Goal: Task Accomplishment & Management: Manage account settings

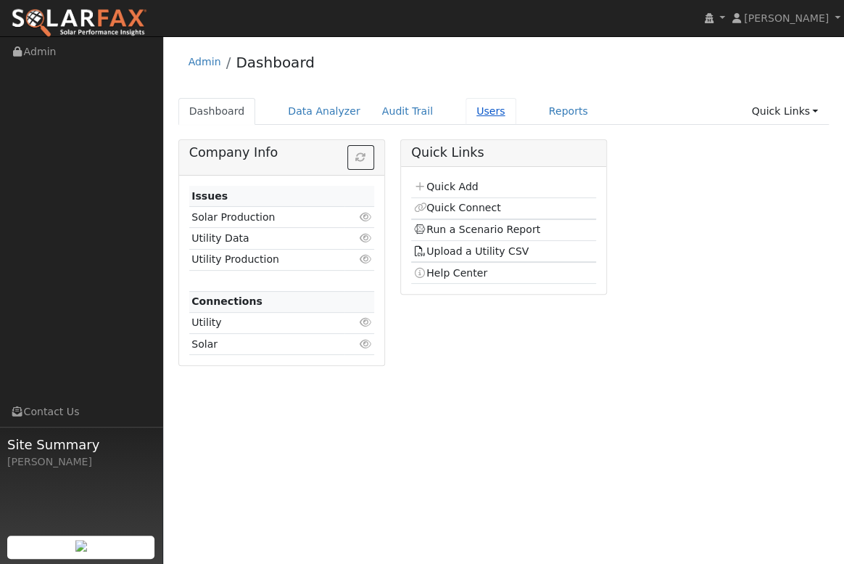
click at [466, 112] on link "Users" at bounding box center [491, 111] width 51 height 27
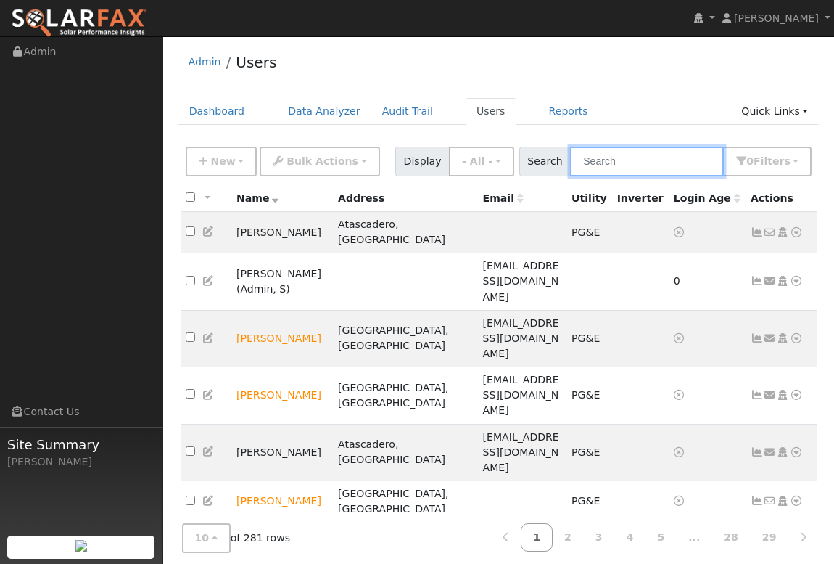
click at [648, 162] on input "text" at bounding box center [647, 162] width 154 height 30
type input "[PERSON_NAME]"
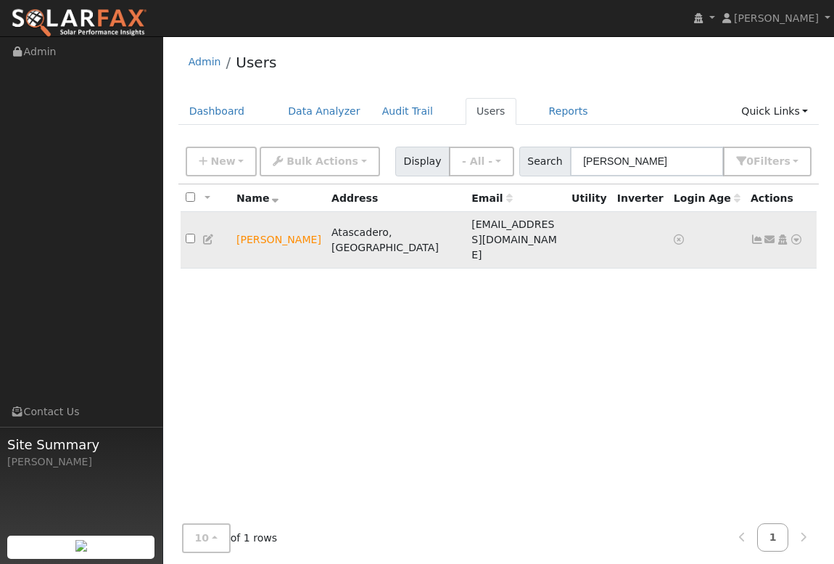
click at [798, 234] on icon at bounding box center [796, 239] width 13 height 10
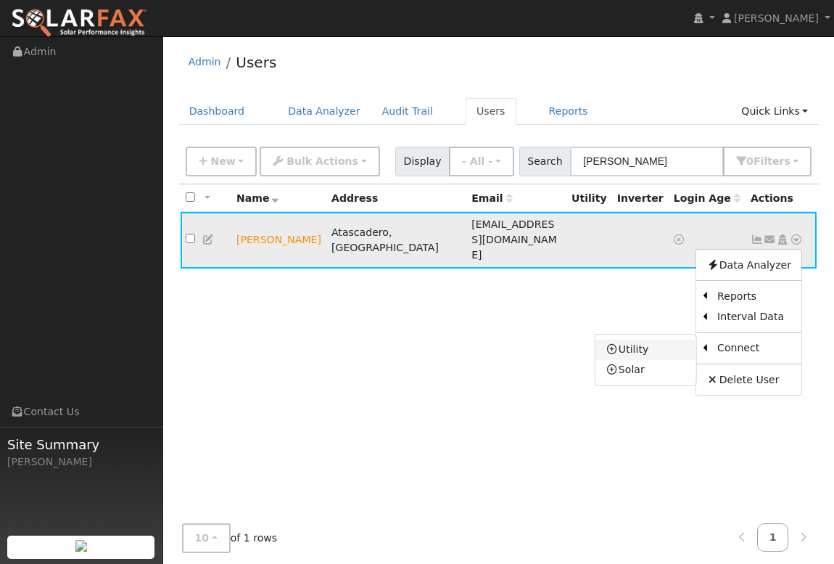
click at [662, 339] on link "Utility" at bounding box center [645, 349] width 101 height 20
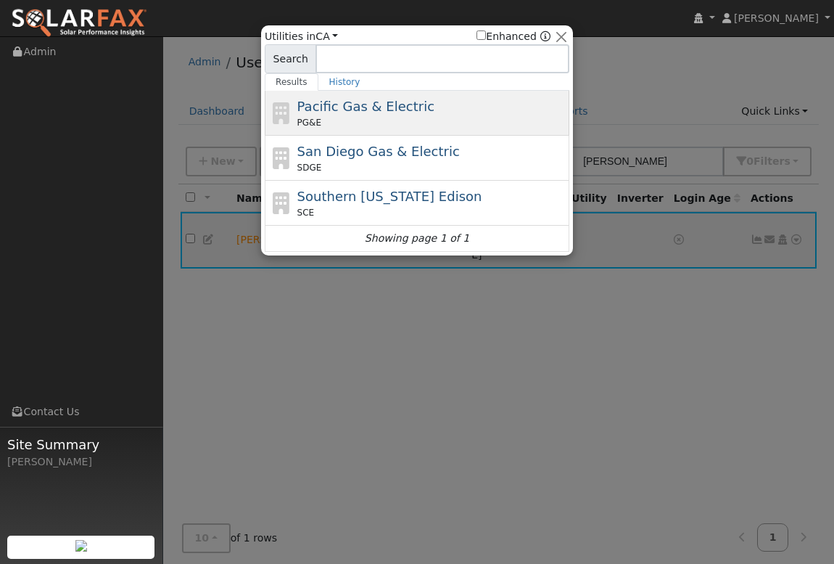
click at [318, 120] on div "PG&E" at bounding box center [431, 122] width 269 height 13
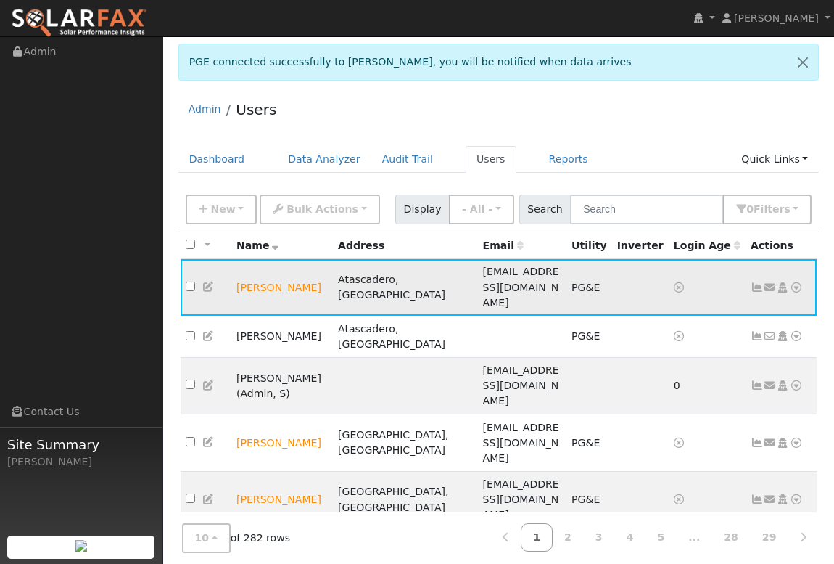
click at [796, 282] on icon at bounding box center [796, 287] width 13 height 10
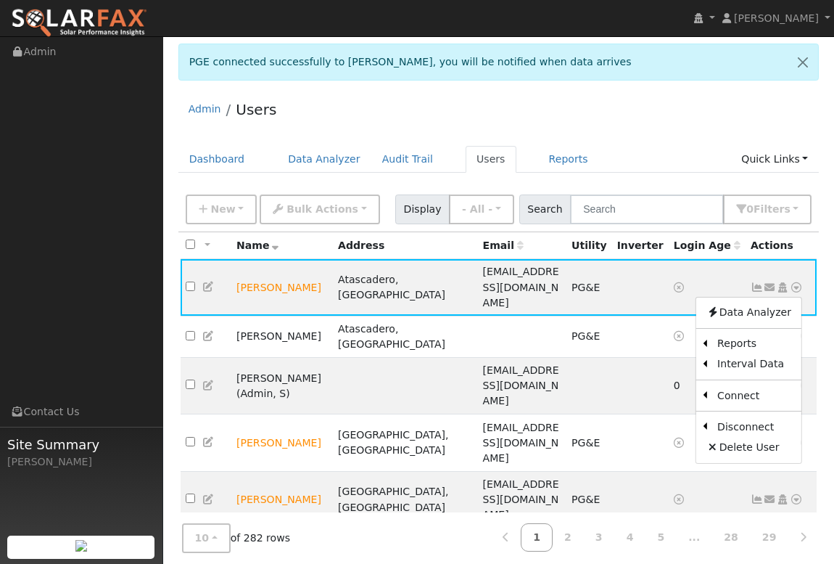
click at [524, 104] on div "Admin Users" at bounding box center [498, 113] width 641 height 44
